Goal: Information Seeking & Learning: Learn about a topic

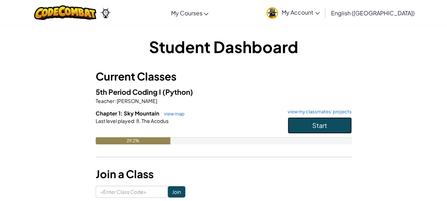
click at [315, 128] on span "Start" at bounding box center [320, 125] width 15 height 8
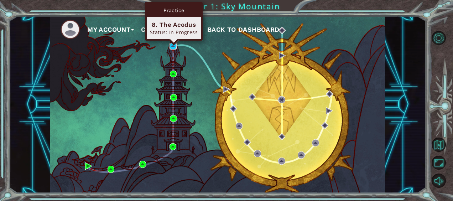
click at [170, 47] on img at bounding box center [172, 46] width 7 height 7
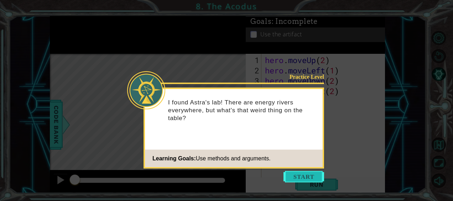
click at [298, 174] on button "Start" at bounding box center [303, 176] width 41 height 11
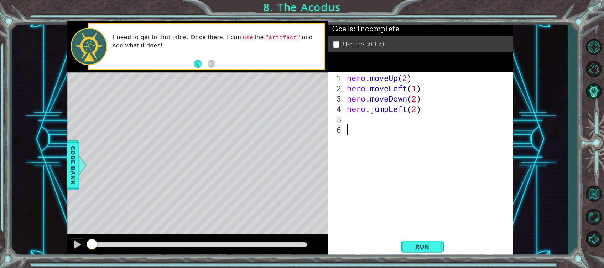
click at [447, 148] on div at bounding box center [593, 142] width 21 height 80
click at [447, 170] on div "1 ההההההההההההההההההההההההההההההההההההההההההההההההההההההההההההההההההההההההההההה…" at bounding box center [289, 139] width 555 height 236
click at [414, 200] on span "Run" at bounding box center [422, 246] width 28 height 7
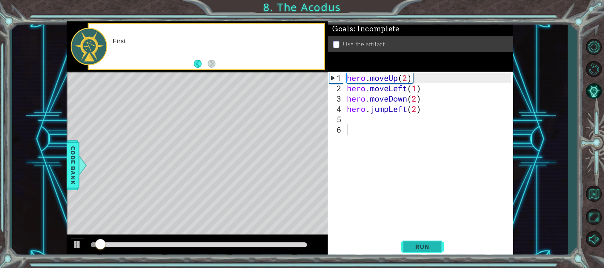
click at [414, 200] on span "Run" at bounding box center [422, 246] width 28 height 7
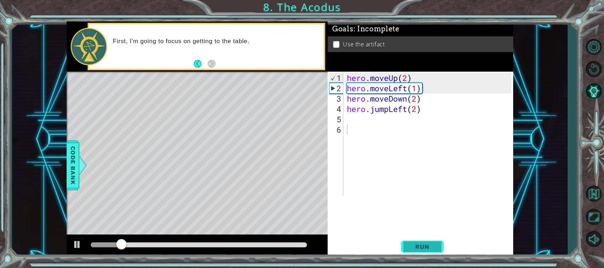
click at [414, 200] on span "Run" at bounding box center [422, 246] width 28 height 7
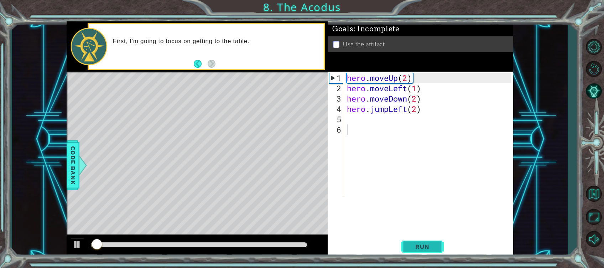
click at [414, 200] on span "Run" at bounding box center [422, 246] width 28 height 7
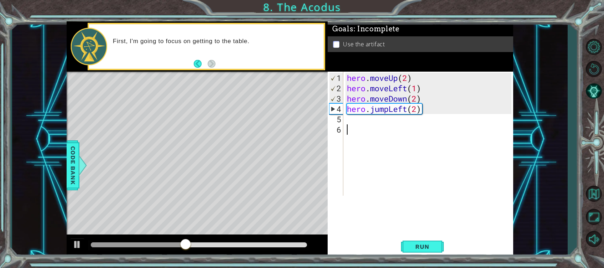
click at [351, 124] on div "hero . moveUp ( 2 ) hero . moveLeft ( 1 ) hero . moveDown ( 2 ) hero . jumpLeft…" at bounding box center [429, 145] width 169 height 145
click at [349, 117] on div "hero . moveUp ( 2 ) hero . moveLeft ( 1 ) hero . moveDown ( 2 ) hero . jumpLeft…" at bounding box center [429, 145] width 169 height 145
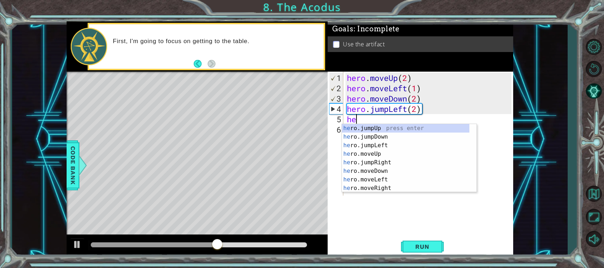
type textarea "her"
click at [368, 128] on div "her o.jumpUp press enter her o.jumpDown press enter her o.jumpLeft press enter …" at bounding box center [405, 166] width 127 height 85
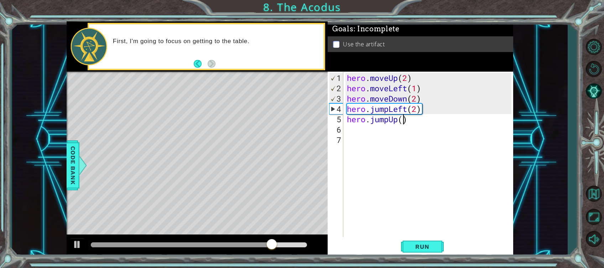
click at [401, 122] on div "hero . moveUp ( 2 ) hero . moveLeft ( 1 ) hero . moveDown ( 2 ) hero . jumpLeft…" at bounding box center [429, 166] width 169 height 186
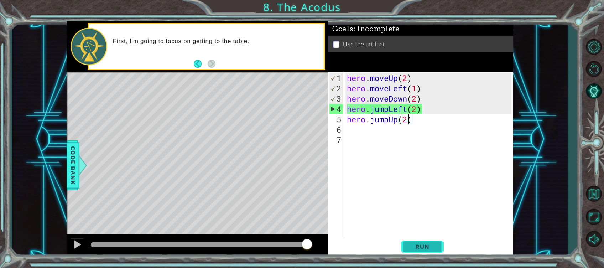
type textarea "hero.jumpUp(2)"
click at [419, 200] on span "Run" at bounding box center [422, 246] width 28 height 7
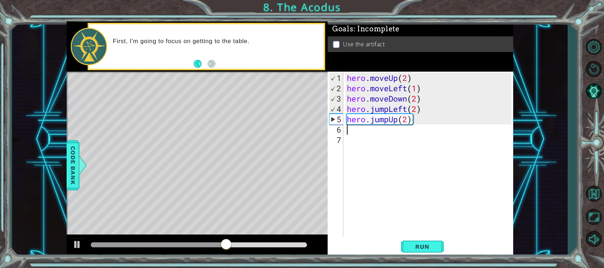
click at [372, 130] on div "hero . moveUp ( 2 ) hero . moveLeft ( 1 ) hero . moveDown ( 2 ) hero . jumpLeft…" at bounding box center [429, 166] width 169 height 186
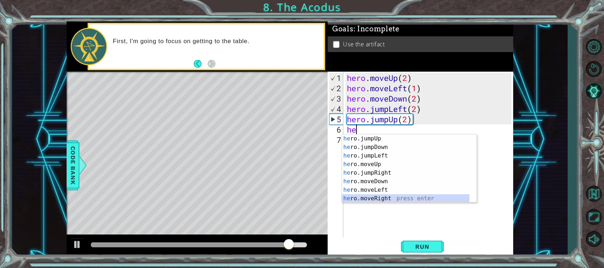
click at [385, 194] on div "he ro.jumpUp press enter he ro.jumpDown press enter he ro.jumpLeft press enter …" at bounding box center [405, 176] width 127 height 85
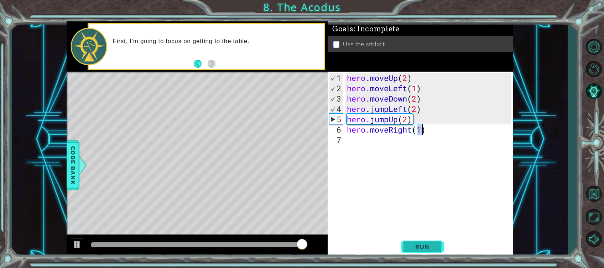
type textarea "hero.moveRight(1)"
click at [421, 200] on span "Run" at bounding box center [422, 246] width 28 height 7
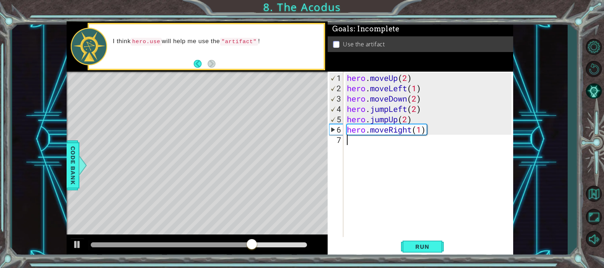
click at [373, 145] on div "hero . moveUp ( 2 ) hero . moveLeft ( 1 ) hero . moveDown ( 2 ) hero . jumpLeft…" at bounding box center [429, 166] width 169 height 186
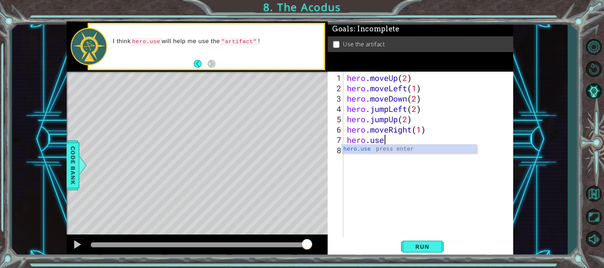
scroll to position [0, 1]
click at [390, 150] on div "hero.use press enter" at bounding box center [409, 158] width 135 height 26
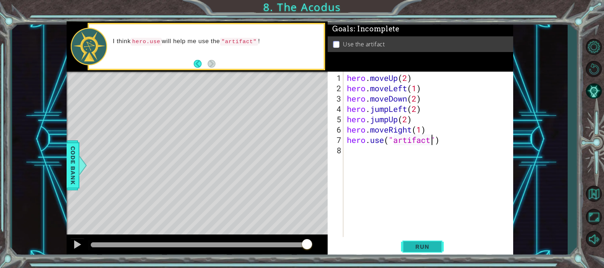
type textarea "hero.use("artifact")"
click at [427, 200] on span "Run" at bounding box center [422, 246] width 28 height 7
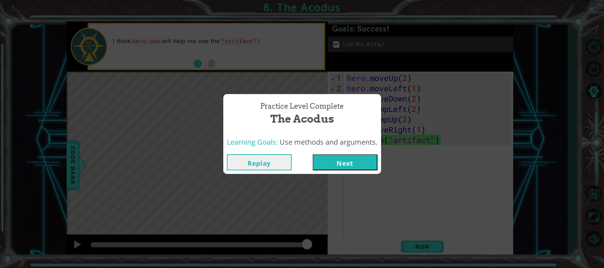
click at [322, 160] on button "Next" at bounding box center [345, 162] width 65 height 16
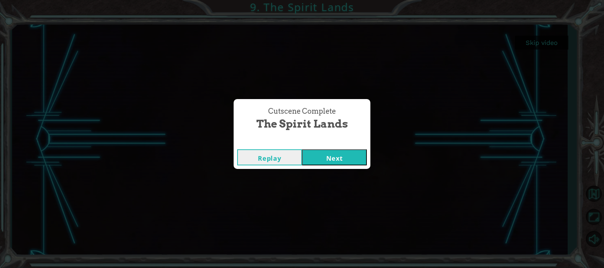
click at [345, 161] on button "Next" at bounding box center [334, 157] width 65 height 16
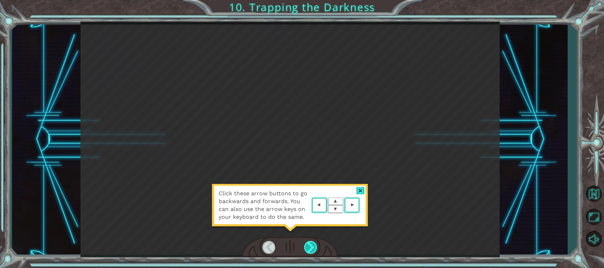
click at [309, 200] on div at bounding box center [311, 247] width 14 height 13
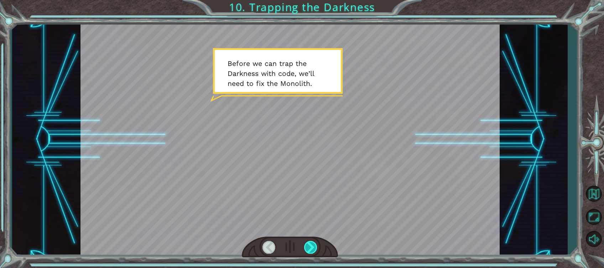
click at [309, 200] on div at bounding box center [311, 247] width 14 height 13
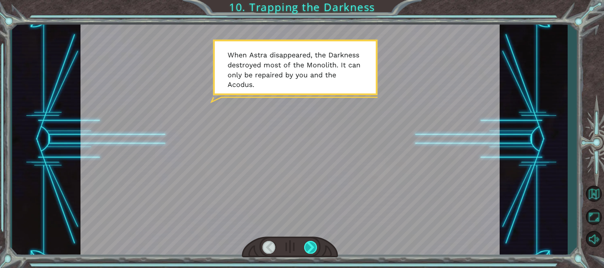
click at [309, 200] on div at bounding box center [311, 247] width 14 height 13
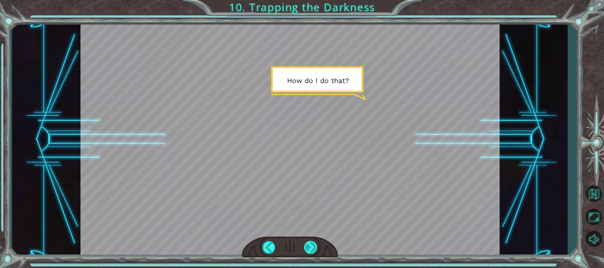
click at [306, 200] on div at bounding box center [311, 247] width 14 height 13
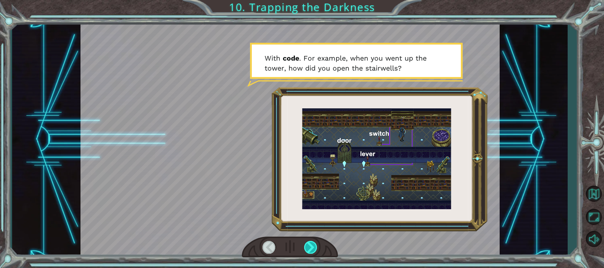
click at [306, 200] on div at bounding box center [311, 247] width 14 height 13
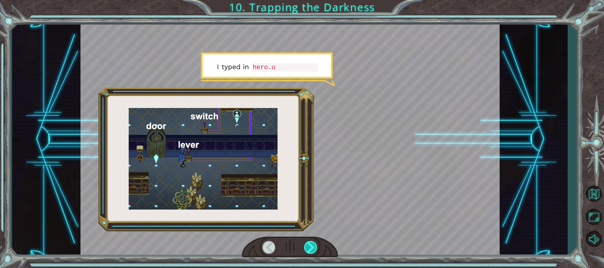
click at [306, 200] on div at bounding box center [311, 247] width 14 height 13
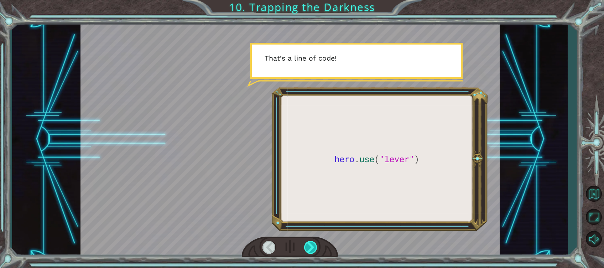
click at [306, 200] on div at bounding box center [311, 247] width 14 height 13
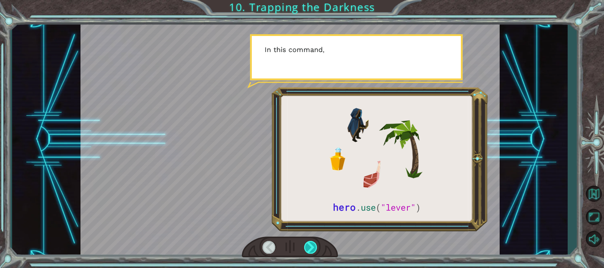
click at [306, 200] on div at bounding box center [311, 247] width 14 height 13
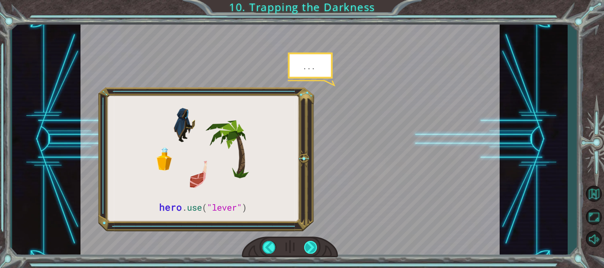
click at [306, 200] on div at bounding box center [311, 247] width 14 height 13
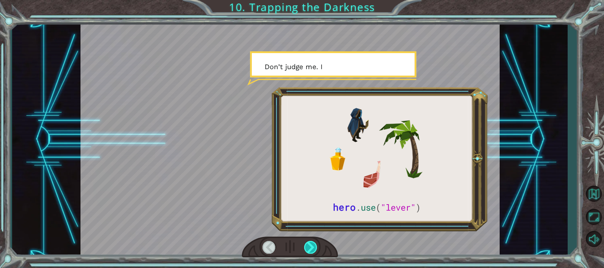
click at [306, 200] on div at bounding box center [311, 247] width 14 height 13
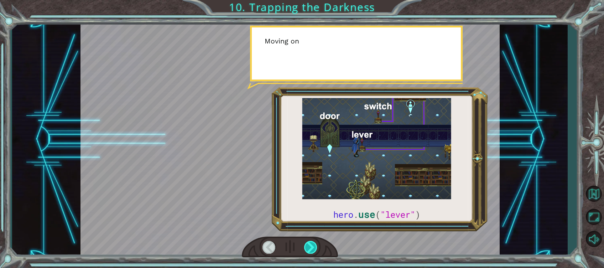
click at [306, 200] on div at bounding box center [311, 247] width 14 height 13
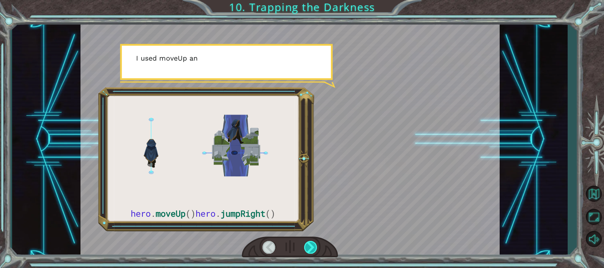
click at [306, 200] on div at bounding box center [311, 247] width 14 height 13
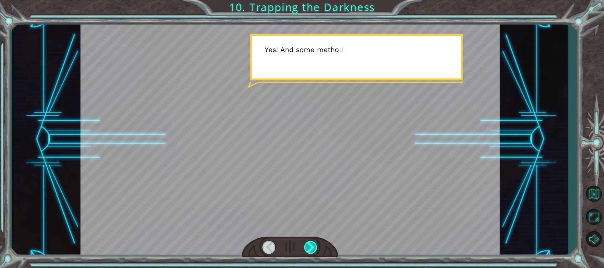
click at [306, 200] on div at bounding box center [311, 247] width 14 height 13
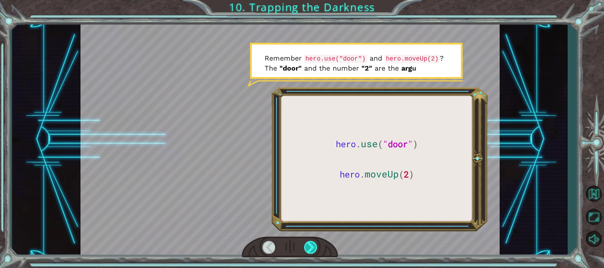
click at [316, 200] on div at bounding box center [311, 247] width 14 height 13
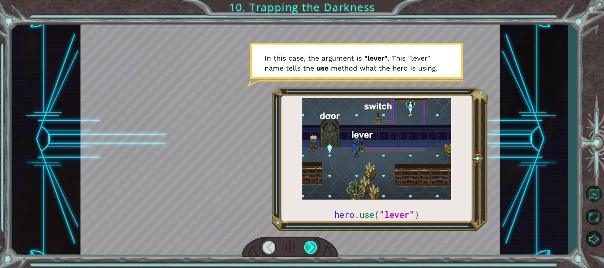
click at [316, 200] on div at bounding box center [311, 247] width 14 height 13
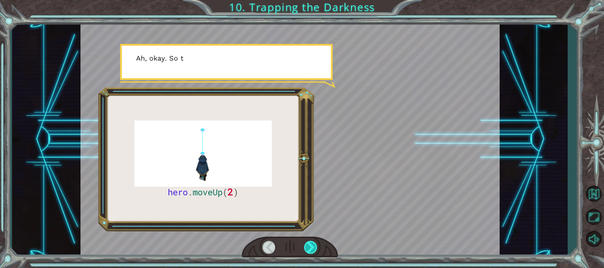
click at [316, 200] on div at bounding box center [311, 247] width 14 height 13
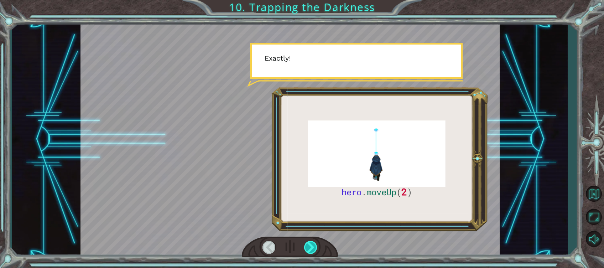
click at [316, 200] on div at bounding box center [311, 247] width 14 height 13
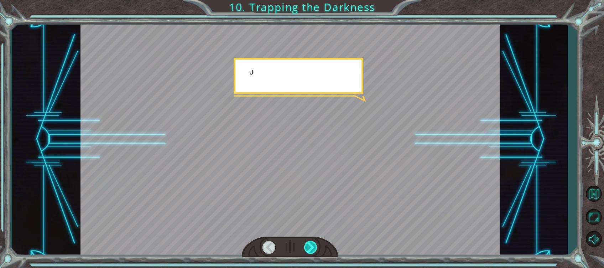
click at [316, 200] on div at bounding box center [311, 247] width 14 height 13
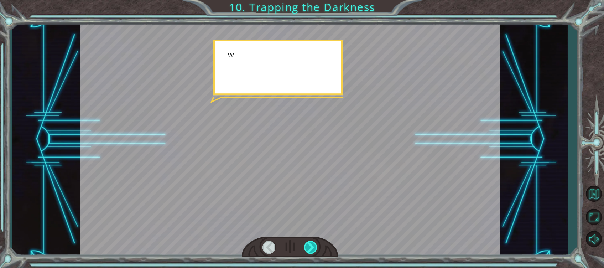
click at [316, 200] on div at bounding box center [311, 247] width 14 height 13
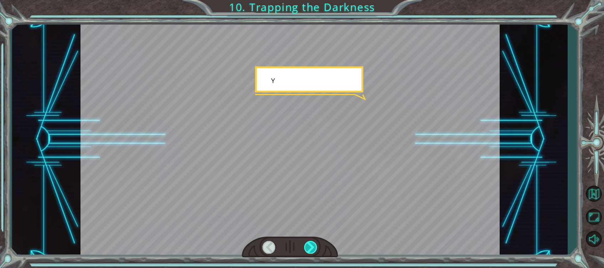
click at [316, 200] on div at bounding box center [311, 247] width 14 height 13
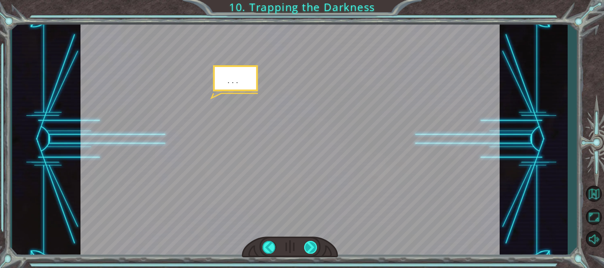
click at [316, 200] on div at bounding box center [311, 247] width 14 height 13
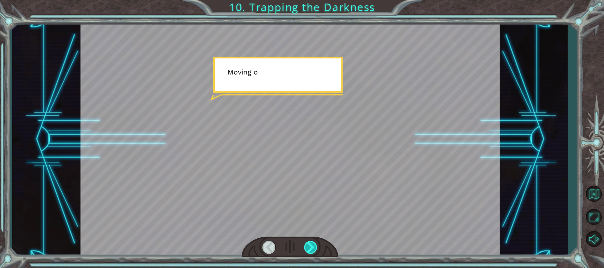
click at [316, 200] on div at bounding box center [311, 247] width 14 height 13
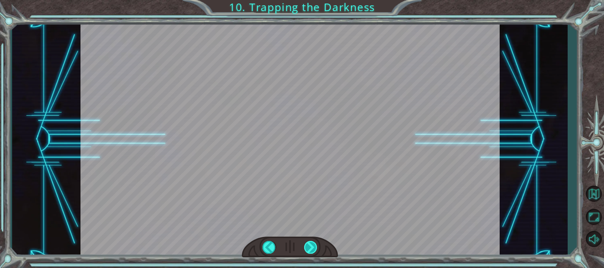
click at [316, 0] on div "hero . moveUp ( 2 ) B e f o r e w e c a n t r a p t h e D a r k n e s s w i t h…" at bounding box center [302, 0] width 604 height 0
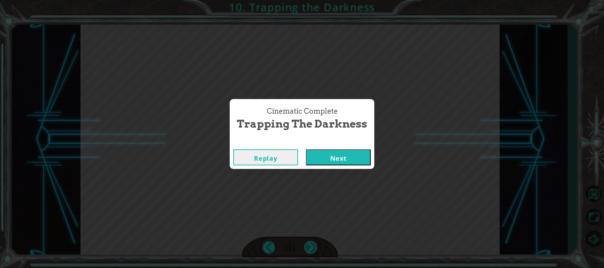
click at [316, 200] on div "Cinematic Complete Trapping the Darkness Replay Next" at bounding box center [302, 134] width 604 height 268
click at [340, 158] on button "Next" at bounding box center [338, 157] width 65 height 16
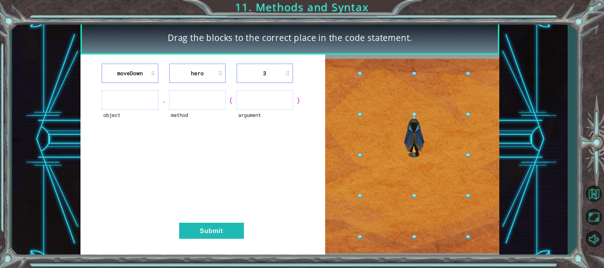
click at [128, 95] on ul at bounding box center [129, 100] width 57 height 20
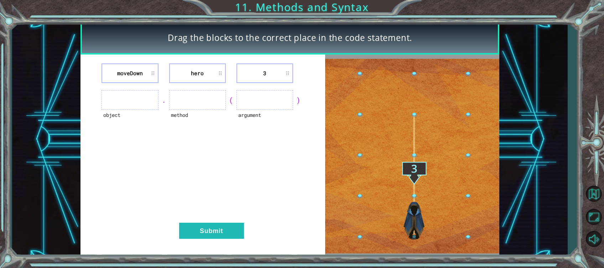
click at [119, 99] on ul at bounding box center [129, 100] width 57 height 20
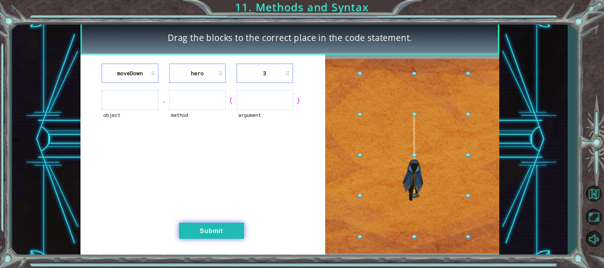
click at [192, 200] on button "Submit" at bounding box center [211, 230] width 65 height 16
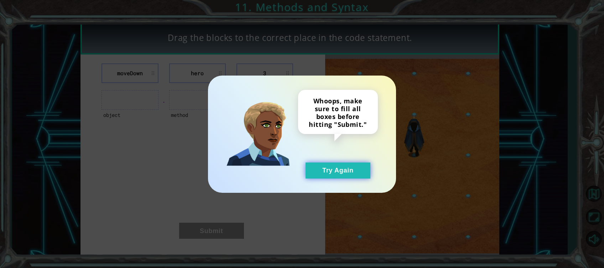
click at [359, 169] on button "Try Again" at bounding box center [337, 170] width 65 height 16
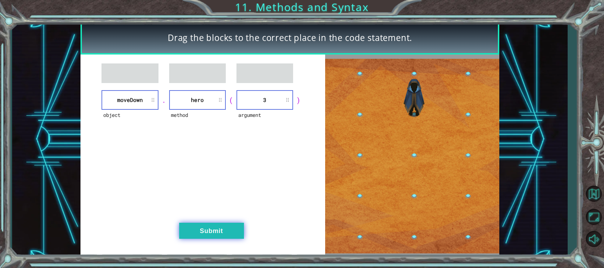
click at [204, 200] on button "Submit" at bounding box center [211, 230] width 65 height 16
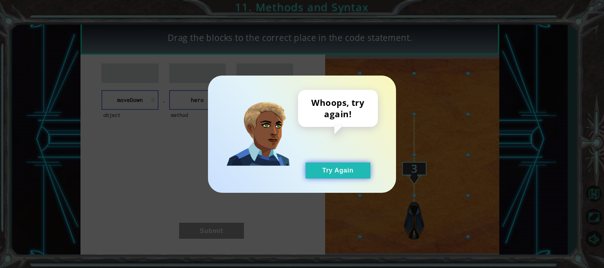
click at [337, 165] on button "Try Again" at bounding box center [337, 170] width 65 height 16
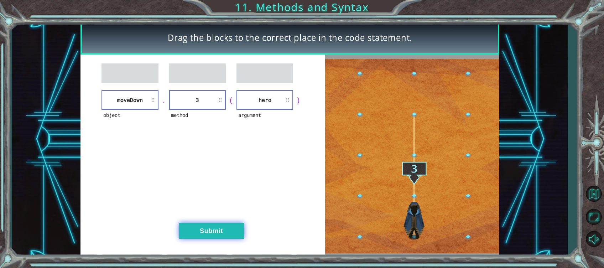
click at [209, 200] on button "Submit" at bounding box center [211, 230] width 65 height 16
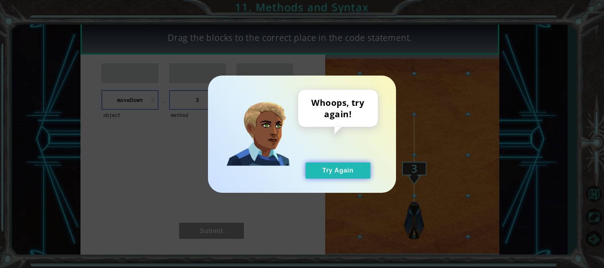
click at [356, 174] on button "Try Again" at bounding box center [337, 170] width 65 height 16
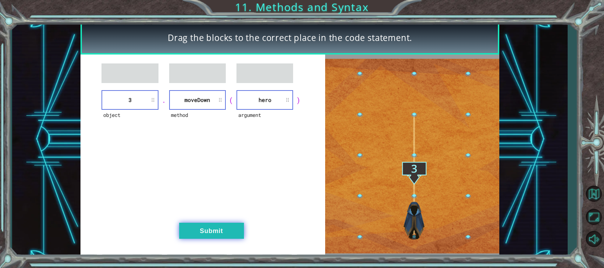
click at [224, 200] on button "Submit" at bounding box center [211, 230] width 65 height 16
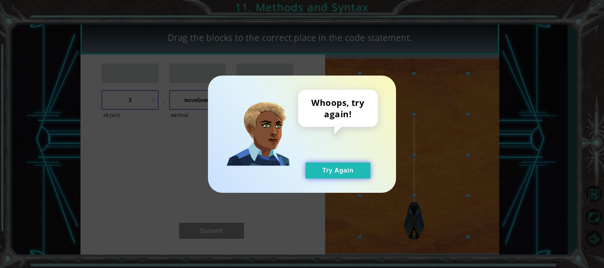
click at [343, 170] on button "Try Again" at bounding box center [337, 170] width 65 height 16
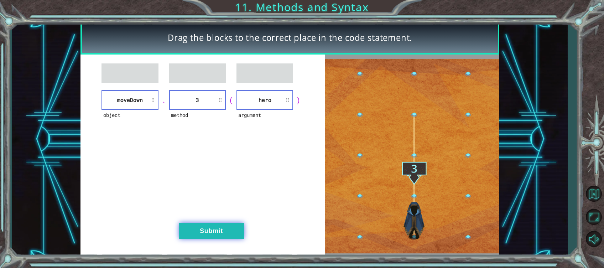
click at [194, 200] on button "Submit" at bounding box center [211, 230] width 65 height 16
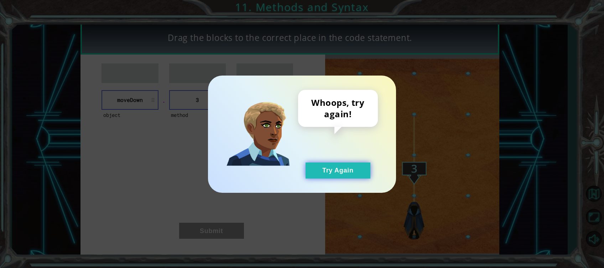
click at [329, 165] on button "Try Again" at bounding box center [337, 170] width 65 height 16
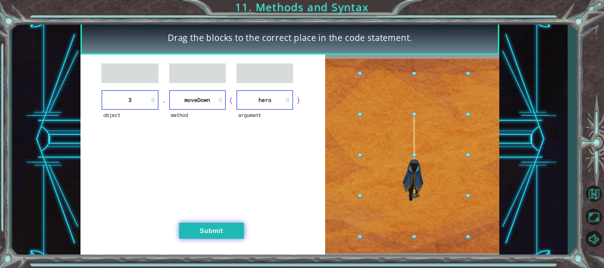
click at [220, 200] on button "Submit" at bounding box center [211, 230] width 65 height 16
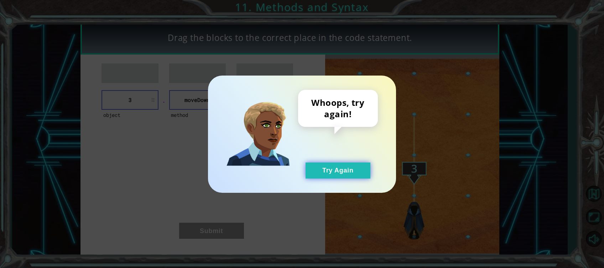
click at [347, 171] on button "Try Again" at bounding box center [337, 170] width 65 height 16
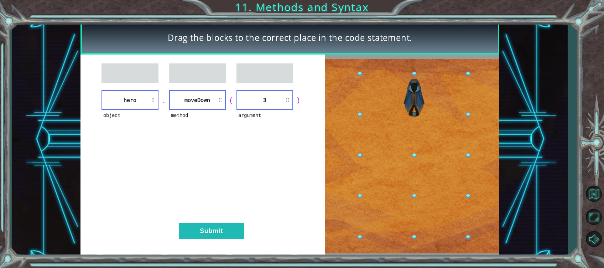
click at [210, 200] on div "object hero . method [GEOGRAPHIC_DATA] ( argument 3 ) Submit" at bounding box center [202, 155] width 245 height 202
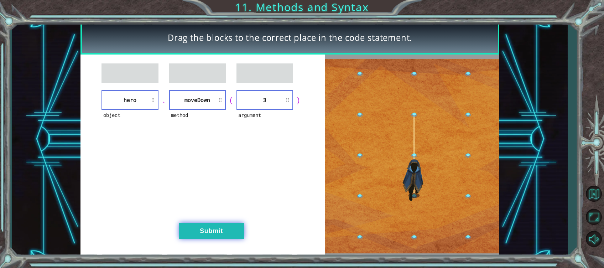
click at [198, 200] on button "Submit" at bounding box center [211, 230] width 65 height 16
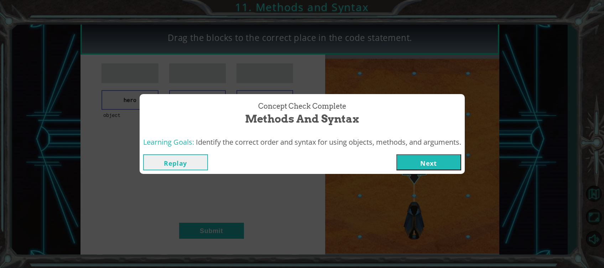
click at [405, 155] on button "Next" at bounding box center [428, 162] width 65 height 16
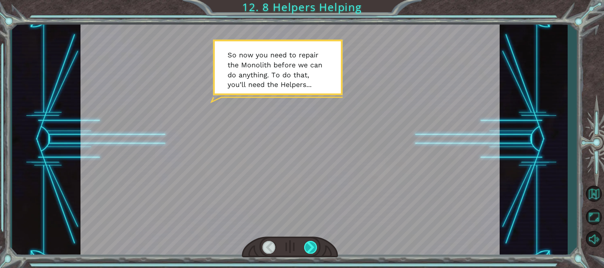
click at [314, 200] on div at bounding box center [311, 247] width 14 height 13
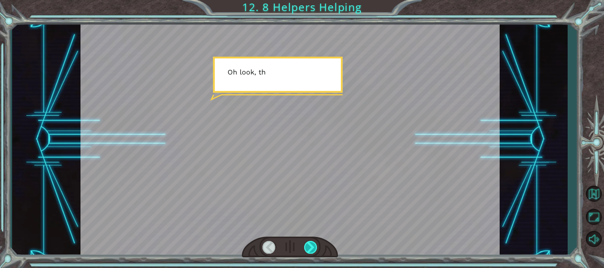
click at [314, 200] on div at bounding box center [311, 247] width 14 height 13
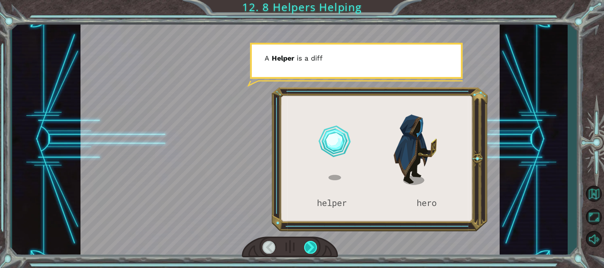
click at [314, 200] on div at bounding box center [311, 247] width 14 height 13
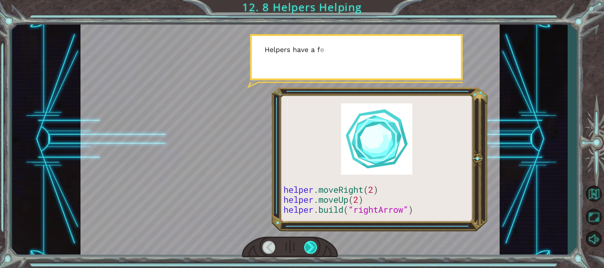
click at [314, 200] on div at bounding box center [311, 247] width 14 height 13
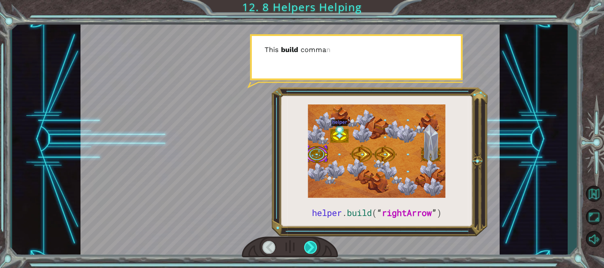
click at [314, 200] on div at bounding box center [311, 247] width 14 height 13
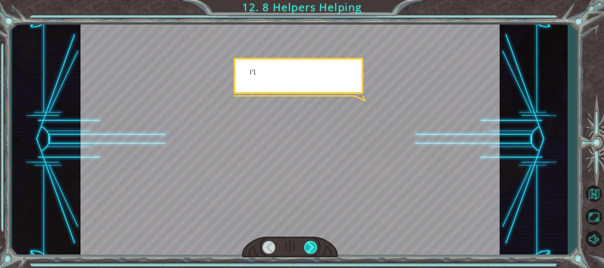
click at [314, 200] on div at bounding box center [311, 247] width 14 height 13
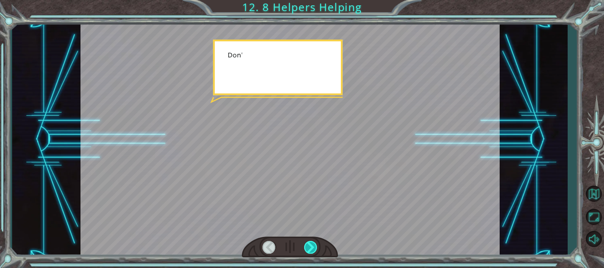
click at [314, 200] on div at bounding box center [311, 247] width 14 height 13
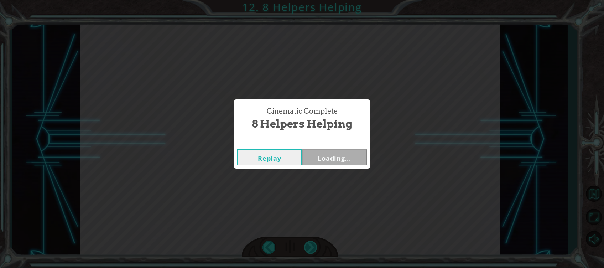
click at [314, 0] on div "helper . build ( “ rightArrow ” ) S o n o w y o u n e e d t o r e p a i r t h e…" at bounding box center [302, 0] width 604 height 0
click at [334, 159] on button "Next" at bounding box center [334, 157] width 65 height 16
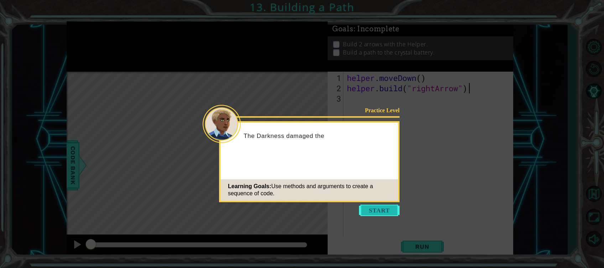
click at [384, 200] on button "Start" at bounding box center [379, 209] width 41 height 11
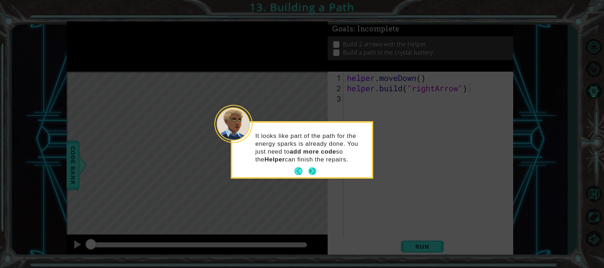
click at [309, 170] on button "Next" at bounding box center [312, 171] width 8 height 8
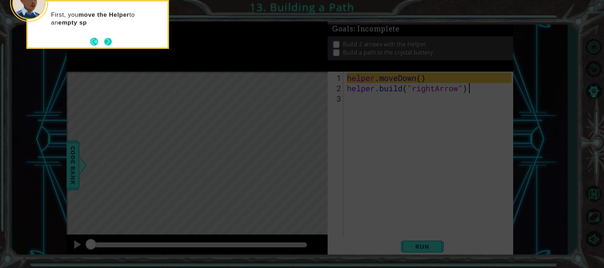
click at [110, 46] on button "Next" at bounding box center [108, 42] width 8 height 8
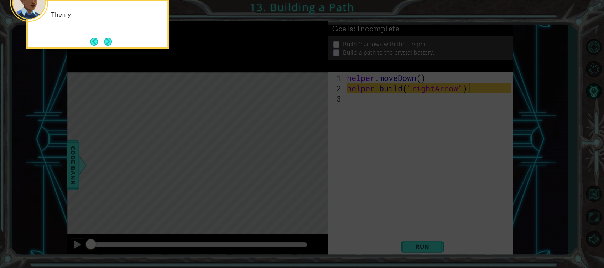
click at [110, 46] on button "Next" at bounding box center [108, 42] width 8 height 8
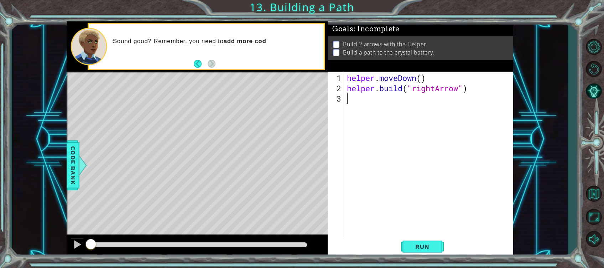
click at [357, 101] on div "helper . moveDown ( ) helper . build ( "rightArrow" )" at bounding box center [429, 166] width 169 height 186
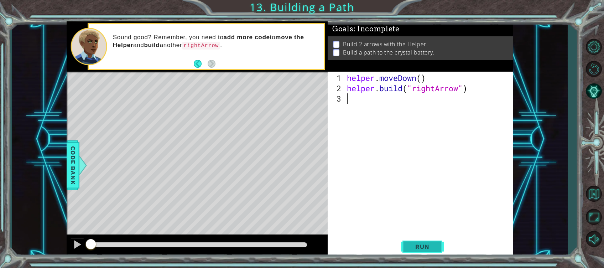
click at [408, 200] on button "Run" at bounding box center [422, 246] width 43 height 19
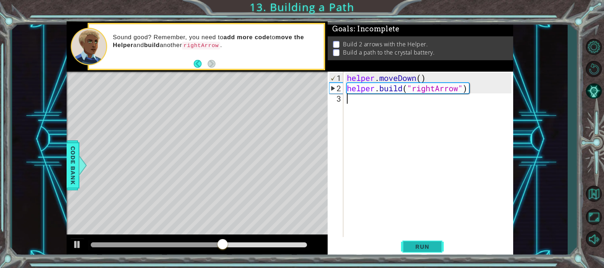
click at [427, 200] on span "Run" at bounding box center [422, 246] width 28 height 7
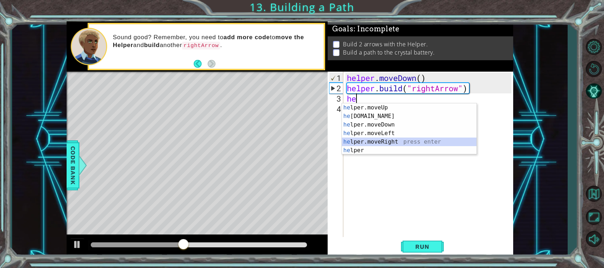
click at [381, 139] on div "he lper.moveUp press enter he [DOMAIN_NAME] press enter he lper.moveDown press …" at bounding box center [409, 137] width 135 height 68
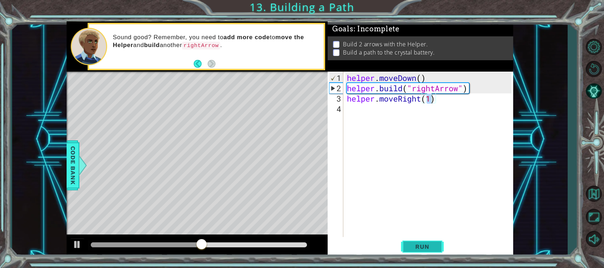
click at [420, 200] on span "Run" at bounding box center [422, 246] width 28 height 7
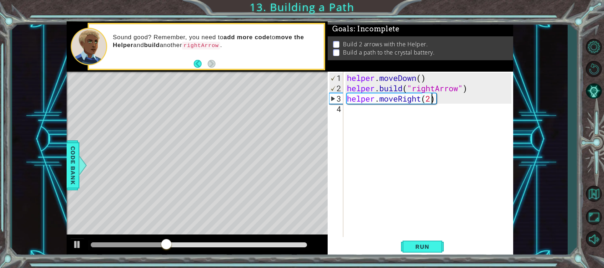
scroll to position [0, 4]
click at [429, 200] on span "Run" at bounding box center [422, 246] width 28 height 7
type textarea "helper.moveRight(3)"
click at [425, 200] on button "Run" at bounding box center [422, 246] width 43 height 19
click at [385, 110] on div "helper . moveDown ( ) helper . build ( "rightArrow" ) helper . moveRight ( 3 )" at bounding box center [429, 166] width 169 height 186
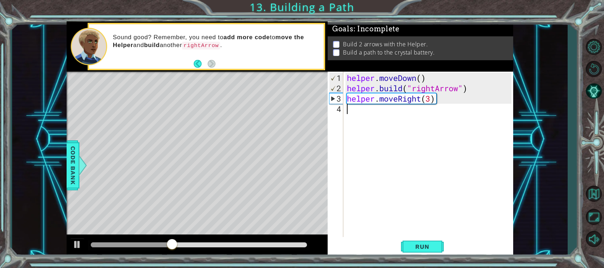
scroll to position [0, 0]
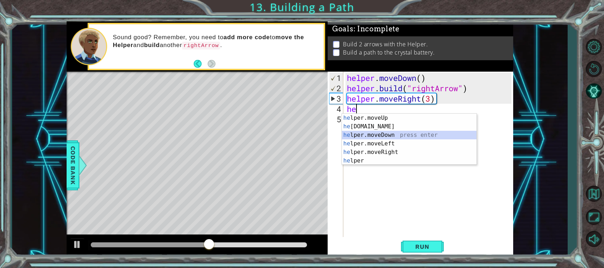
click at [377, 133] on div "he lper.moveUp press enter he [DOMAIN_NAME] press enter he lper.moveDown press …" at bounding box center [409, 148] width 135 height 68
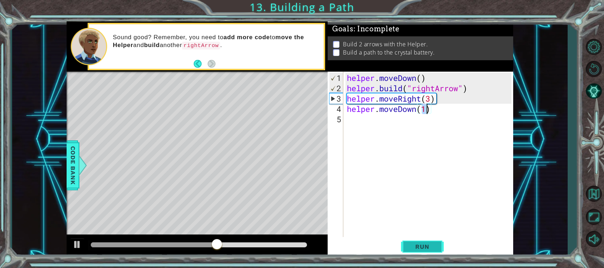
type textarea "helper.moveDown(1)"
click at [413, 200] on span "Run" at bounding box center [422, 246] width 28 height 7
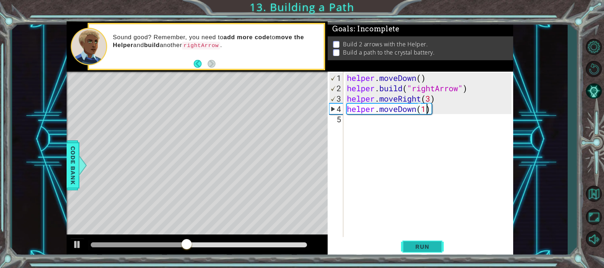
click at [415, 200] on button "Run" at bounding box center [422, 246] width 43 height 19
click at [391, 120] on div "helper . moveDown ( ) helper . build ( "rightArrow" ) helper . moveRight ( 3 ) …" at bounding box center [429, 166] width 169 height 186
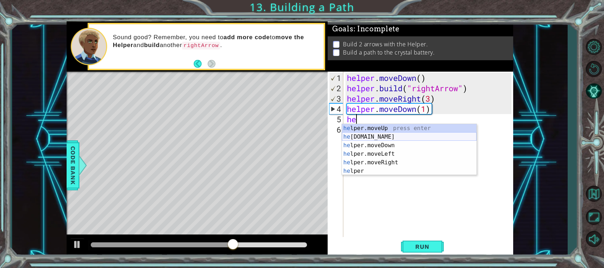
click at [387, 137] on div "he lper.moveUp press enter he [DOMAIN_NAME] press enter he lper.moveDown press …" at bounding box center [409, 158] width 135 height 68
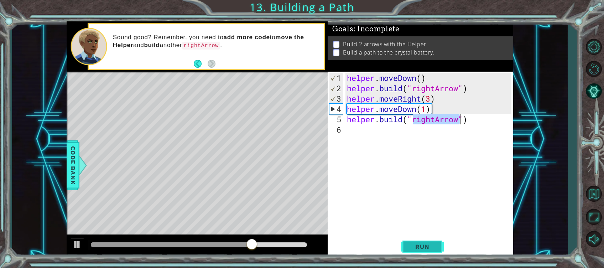
click at [419, 200] on button "Run" at bounding box center [422, 246] width 43 height 19
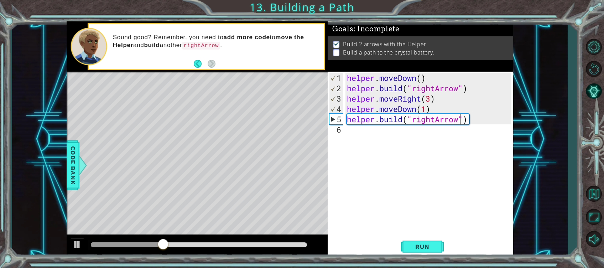
click at [432, 109] on div "helper . moveDown ( ) helper . build ( "rightArrow" ) helper . moveRight ( 3 ) …" at bounding box center [429, 166] width 169 height 186
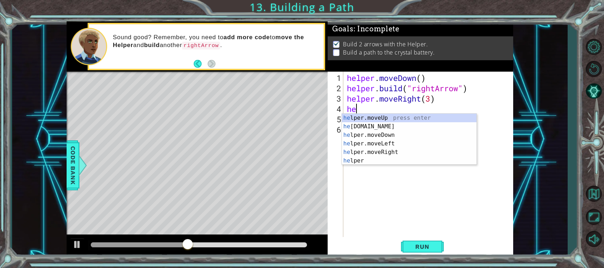
type textarea "h"
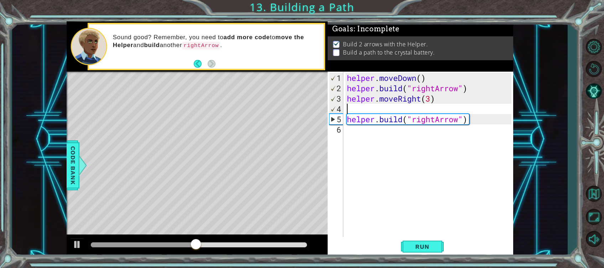
type textarea "helper.moveRight(3)"
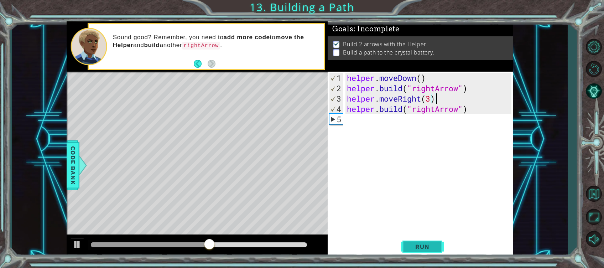
click at [423, 200] on span "Run" at bounding box center [422, 246] width 28 height 7
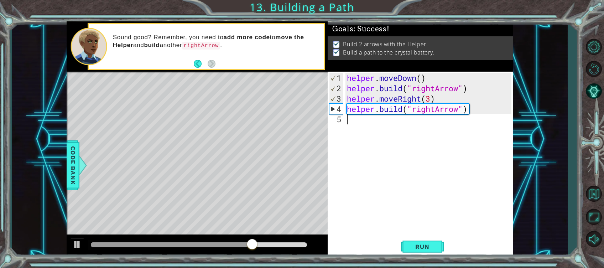
click at [412, 126] on div "helper . moveDown ( ) helper . build ( "rightArrow" ) helper . moveRight ( 3 ) …" at bounding box center [429, 166] width 169 height 186
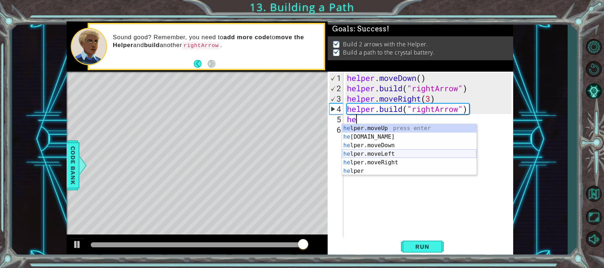
type textarea "he"
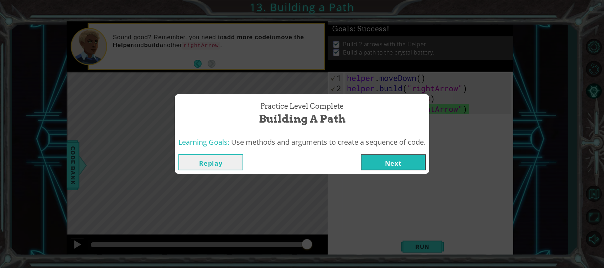
click at [393, 165] on button "Next" at bounding box center [393, 162] width 65 height 16
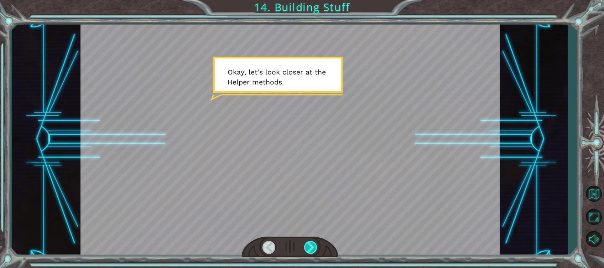
click at [313, 200] on div at bounding box center [311, 247] width 14 height 13
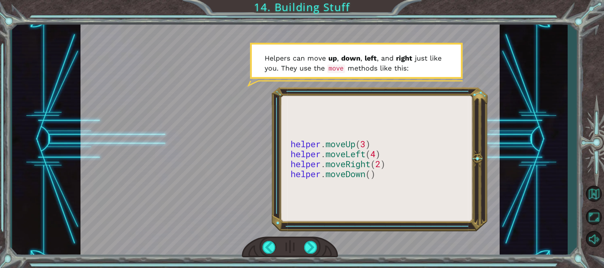
click at [373, 166] on div at bounding box center [289, 139] width 419 height 236
click at [369, 190] on div at bounding box center [289, 139] width 419 height 236
click at [304, 200] on div at bounding box center [311, 247] width 14 height 13
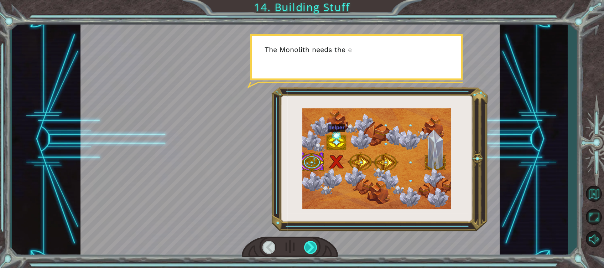
click at [304, 200] on div at bounding box center [311, 247] width 14 height 13
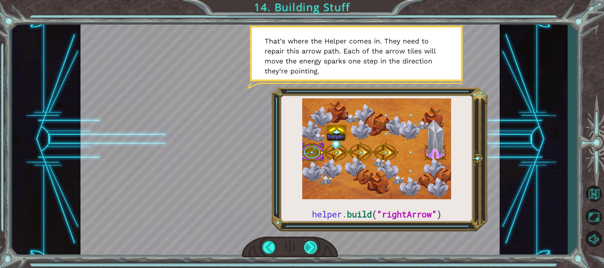
click at [304, 200] on div at bounding box center [311, 247] width 14 height 13
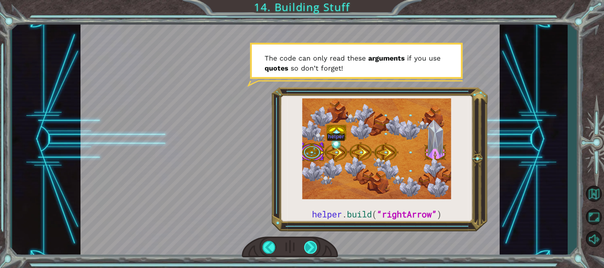
click at [304, 200] on div at bounding box center [311, 247] width 14 height 13
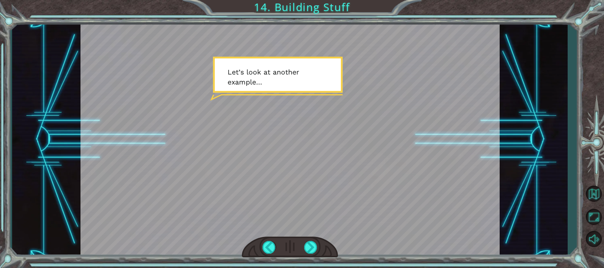
click at [151, 133] on div at bounding box center [289, 139] width 419 height 236
click at [295, 174] on div at bounding box center [289, 139] width 419 height 236
click at [425, 133] on div at bounding box center [289, 139] width 419 height 236
click at [311, 200] on div at bounding box center [311, 247] width 14 height 13
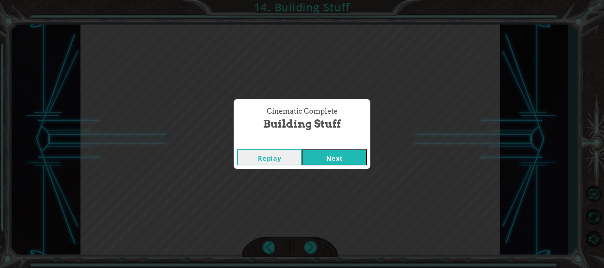
click at [330, 155] on button "Next" at bounding box center [334, 157] width 65 height 16
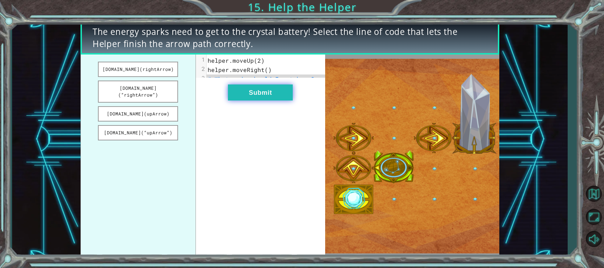
click at [283, 98] on button "Submit" at bounding box center [260, 92] width 65 height 16
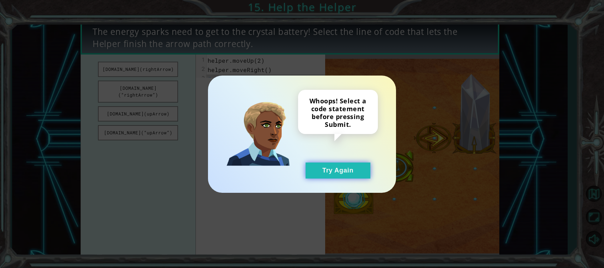
click at [333, 166] on button "Try Again" at bounding box center [337, 170] width 65 height 16
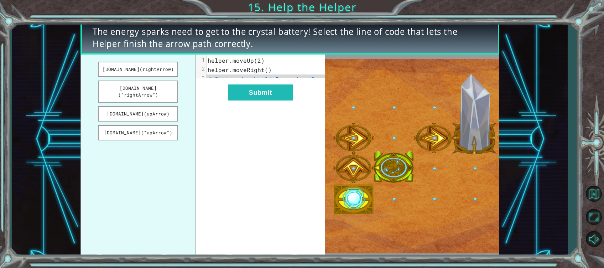
drag, startPoint x: 103, startPoint y: 84, endPoint x: 185, endPoint y: 86, distance: 82.6
click at [185, 86] on ul "[DOMAIN_NAME](rightArrow) [DOMAIN_NAME](“rightArrow”) [DOMAIN_NAME](upArrow) [D…" at bounding box center [137, 155] width 115 height 202
click at [169, 90] on button "[DOMAIN_NAME](“rightArrow”)" at bounding box center [138, 91] width 80 height 22
drag, startPoint x: 169, startPoint y: 90, endPoint x: 215, endPoint y: 85, distance: 46.2
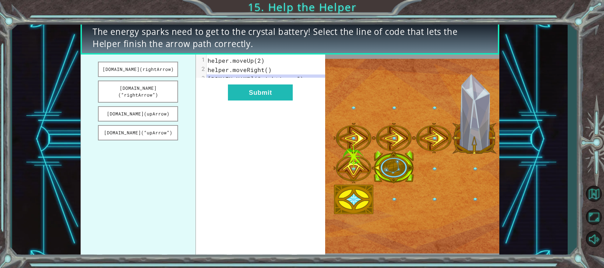
click at [215, 85] on div "[DOMAIN_NAME](rightArrow) [DOMAIN_NAME](“rightArrow”) [DOMAIN_NAME](upArrow) [D…" at bounding box center [202, 155] width 245 height 202
click at [245, 100] on button "Submit" at bounding box center [260, 92] width 65 height 16
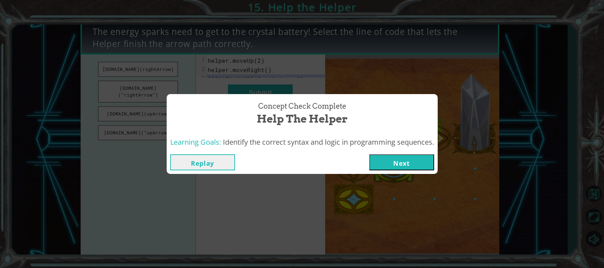
click at [394, 164] on button "Next" at bounding box center [401, 162] width 65 height 16
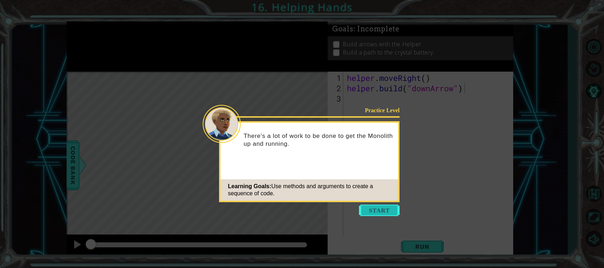
click at [383, 200] on button "Start" at bounding box center [379, 209] width 41 height 11
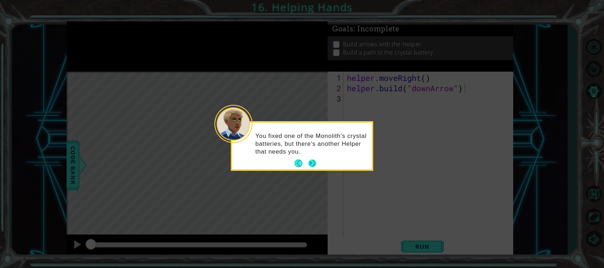
click at [312, 163] on button "Next" at bounding box center [312, 163] width 8 height 8
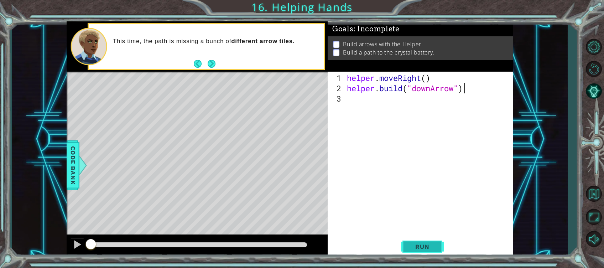
click at [418, 200] on span "Run" at bounding box center [422, 246] width 28 height 7
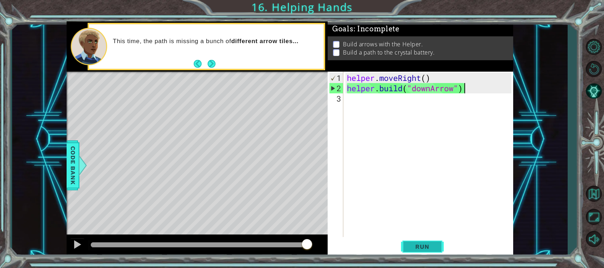
click at [428, 200] on button "Run" at bounding box center [422, 246] width 43 height 19
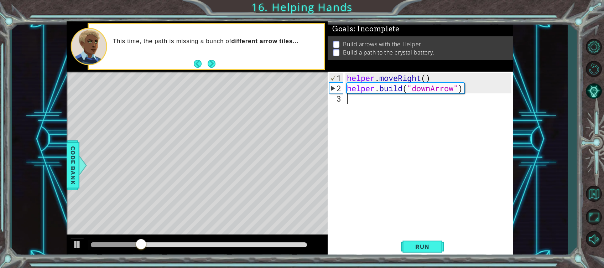
click at [393, 103] on div "helper . moveRight ( ) helper . build ( "downArrow" )" at bounding box center [429, 166] width 169 height 186
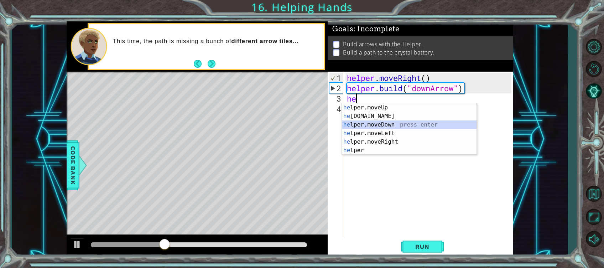
click at [387, 126] on div "he lper.moveUp press enter he [DOMAIN_NAME] press enter he lper.moveDown press …" at bounding box center [409, 137] width 135 height 68
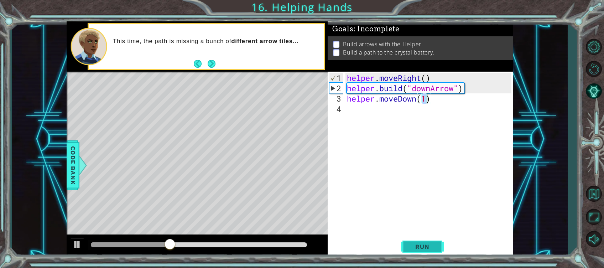
type textarea "helper.moveDown(1)"
click at [426, 200] on span "Run" at bounding box center [422, 246] width 28 height 7
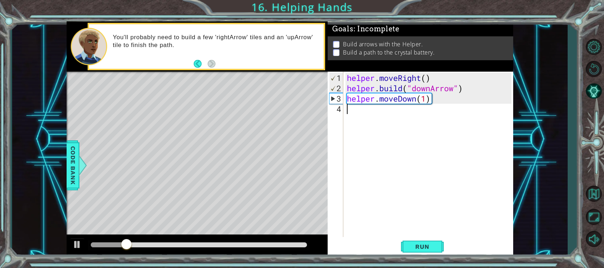
click at [401, 110] on div "helper . moveRight ( ) helper . build ( "downArrow" ) helper . moveDown ( 1 )" at bounding box center [429, 166] width 169 height 186
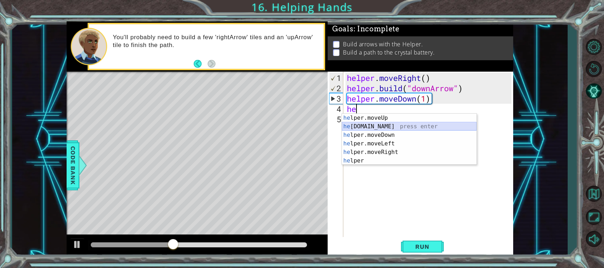
drag, startPoint x: 399, startPoint y: 124, endPoint x: 392, endPoint y: 128, distance: 7.7
click at [392, 128] on div "he lper.moveUp press enter he [DOMAIN_NAME] press enter he lper.moveDown press …" at bounding box center [409, 148] width 135 height 68
type textarea "[DOMAIN_NAME]("rightArrow")"
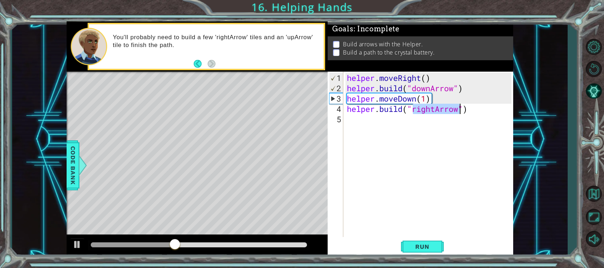
click at [392, 128] on div "helper . moveRight ( ) helper . build ( "downArrow" ) helper . moveDown ( 1 ) h…" at bounding box center [429, 166] width 169 height 186
click at [414, 200] on span "Run" at bounding box center [422, 246] width 28 height 7
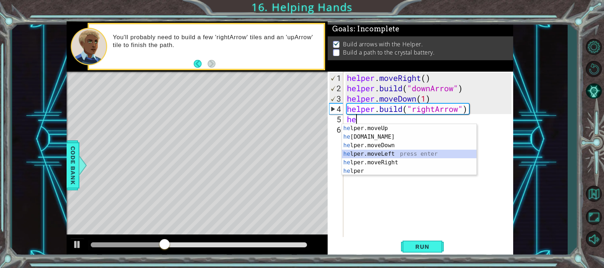
click at [394, 156] on div "he lper.moveUp press enter he [DOMAIN_NAME] press enter he lper.moveDown press …" at bounding box center [409, 158] width 135 height 68
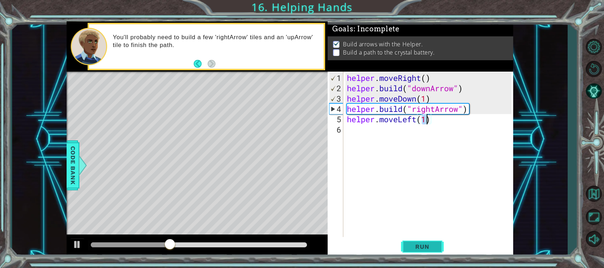
type textarea "helper.moveLeft(1)"
click at [411, 200] on span "Run" at bounding box center [422, 246] width 28 height 7
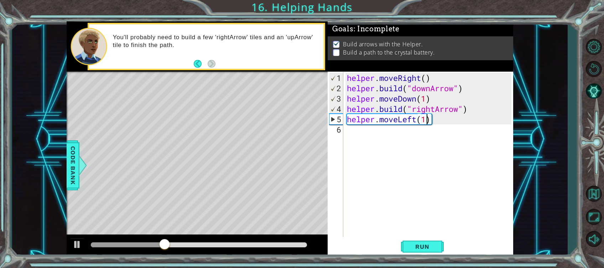
click at [424, 137] on div "helper . moveRight ( ) helper . build ( "downArrow" ) helper . moveDown ( 1 ) h…" at bounding box center [429, 166] width 169 height 186
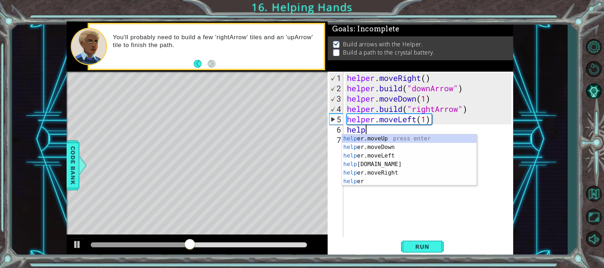
scroll to position [0, 0]
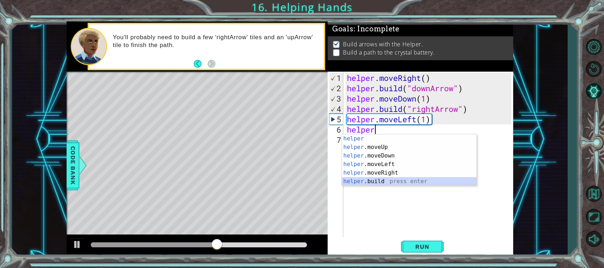
click at [383, 180] on div "helper press enter helper .moveUp press enter helper .moveDown press enter help…" at bounding box center [409, 168] width 135 height 68
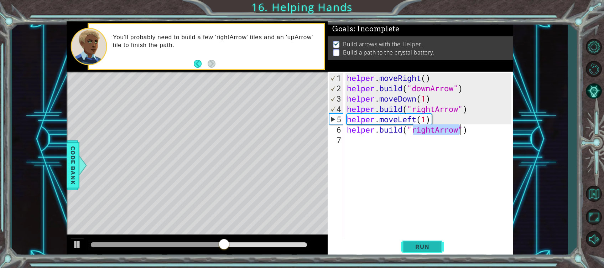
type textarea "[DOMAIN_NAME]("rightArrow")"
click at [416, 200] on span "Run" at bounding box center [422, 246] width 28 height 7
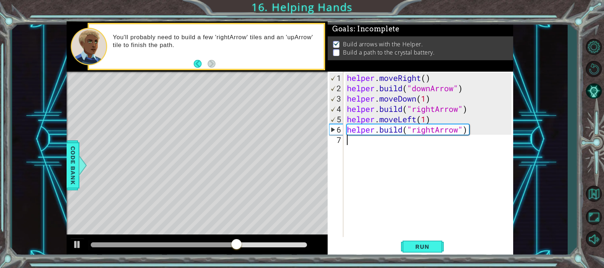
click at [425, 152] on div "helper . moveRight ( ) helper . build ( "downArrow" ) helper . moveDown ( 1 ) h…" at bounding box center [429, 166] width 169 height 186
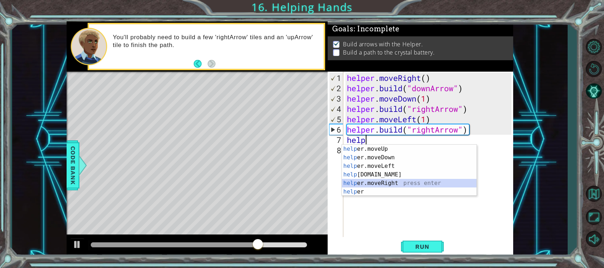
click at [408, 185] on div "help er.moveUp press enter help er.moveDown press enter help er.moveLeft press …" at bounding box center [409, 179] width 135 height 68
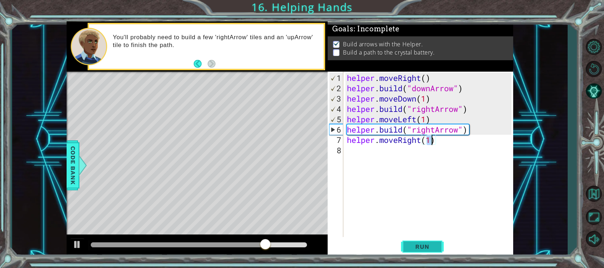
click at [411, 200] on span "Run" at bounding box center [422, 246] width 28 height 7
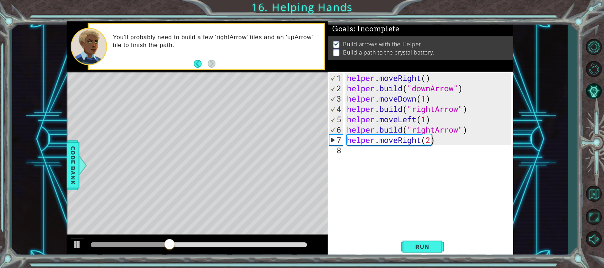
scroll to position [0, 4]
type textarea "helper.moveRight(2)"
click at [425, 200] on span "Run" at bounding box center [422, 246] width 28 height 7
click at [404, 156] on div "helper . moveRight ( ) helper . build ( "downArrow" ) helper . moveDown ( 1 ) h…" at bounding box center [429, 166] width 169 height 186
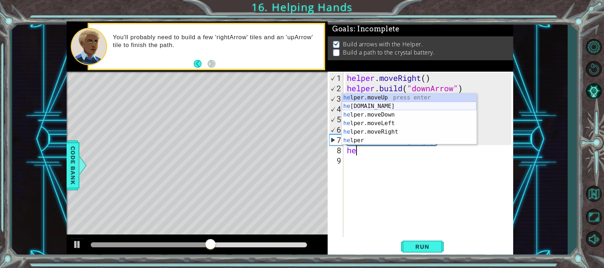
click at [382, 103] on div "he lper.moveUp press enter he [DOMAIN_NAME] press enter he lper.moveDown press …" at bounding box center [409, 127] width 135 height 68
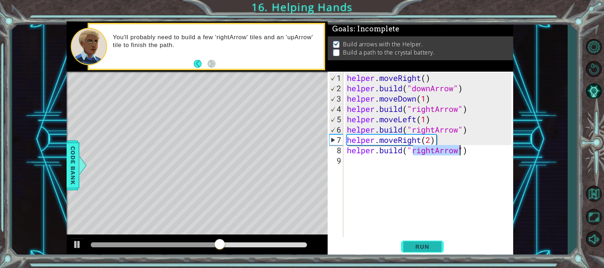
type textarea "[DOMAIN_NAME]("rightArrow")"
click at [418, 200] on span "Run" at bounding box center [422, 246] width 28 height 7
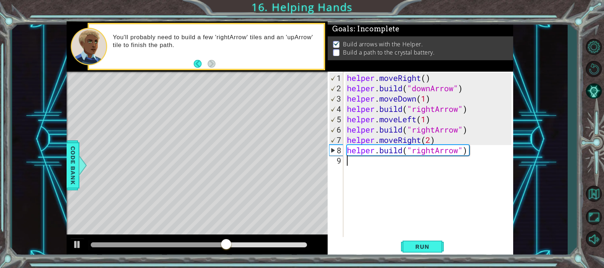
click at [403, 172] on div "helper . moveRight ( ) helper . build ( "downArrow" ) helper . moveDown ( 1 ) h…" at bounding box center [429, 166] width 169 height 186
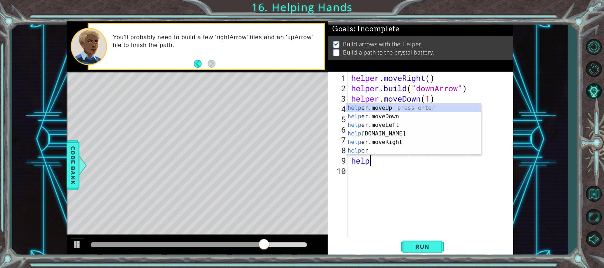
scroll to position [0, 0]
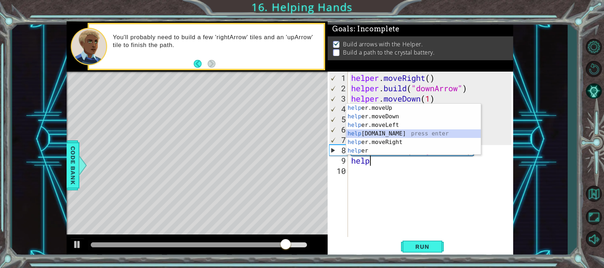
click at [403, 135] on div "help er.moveUp press enter help er.moveDown press enter help er.moveLeft press …" at bounding box center [413, 138] width 135 height 68
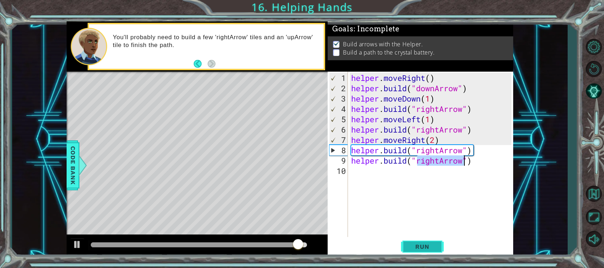
type textarea "[DOMAIN_NAME]("rightArrow")"
click at [418, 200] on span "Run" at bounding box center [422, 246] width 28 height 7
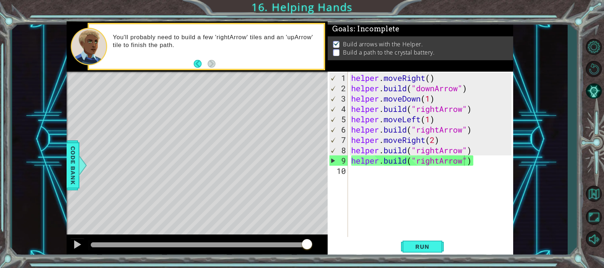
click at [20, 200] on div "1 ההההההההההההההההההההההההההההההההההההההההההההההההההההההההההההההההההההההההההההה…" at bounding box center [289, 139] width 555 height 236
click at [433, 200] on span "Run" at bounding box center [422, 246] width 28 height 7
